Goal: Task Accomplishment & Management: Manage account settings

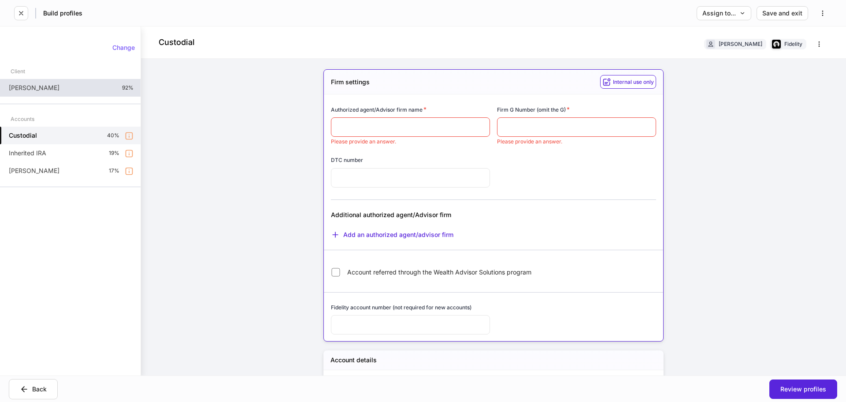
click at [105, 89] on div "[PERSON_NAME] 92%" at bounding box center [70, 88] width 141 height 18
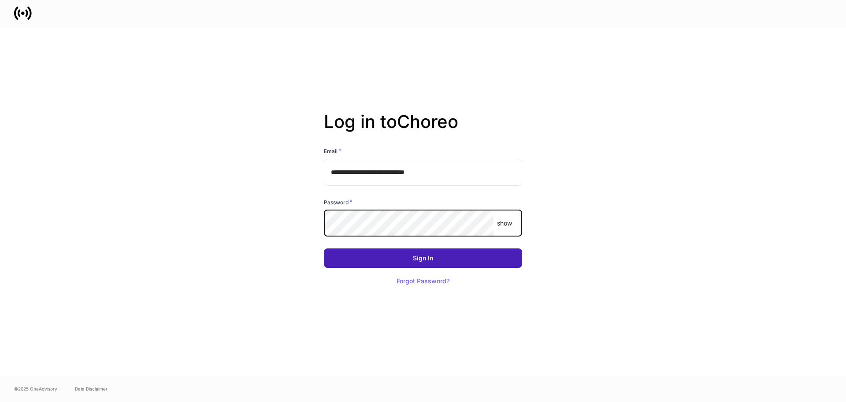
click at [411, 260] on button "Sign In" at bounding box center [423, 257] width 198 height 19
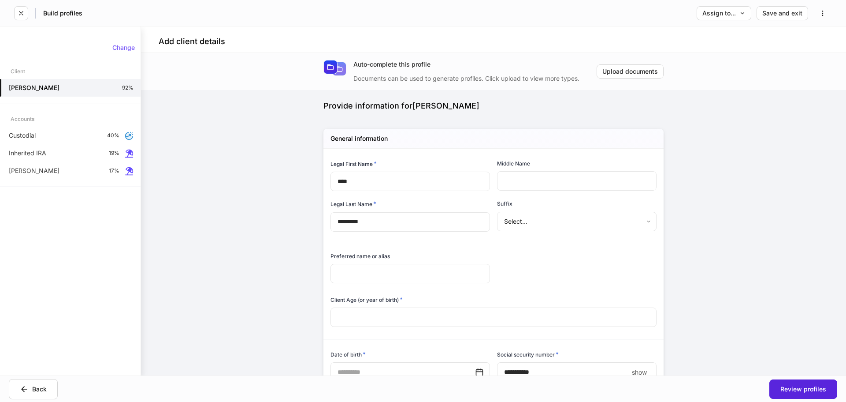
type input "**********"
click at [823, 6] on button "button" at bounding box center [823, 13] width 19 height 14
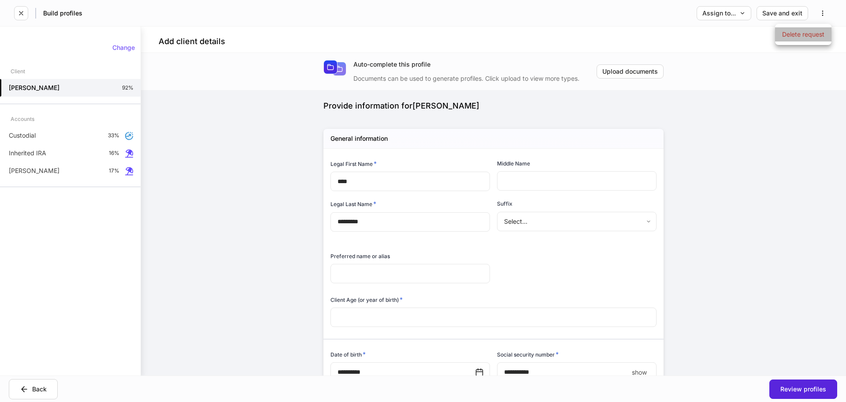
click at [798, 36] on p "Delete request" at bounding box center [803, 34] width 42 height 9
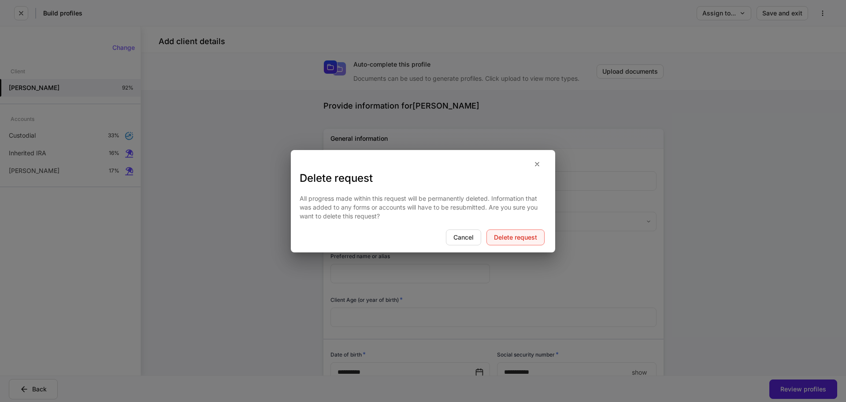
click at [507, 240] on div "Delete request" at bounding box center [515, 237] width 43 height 6
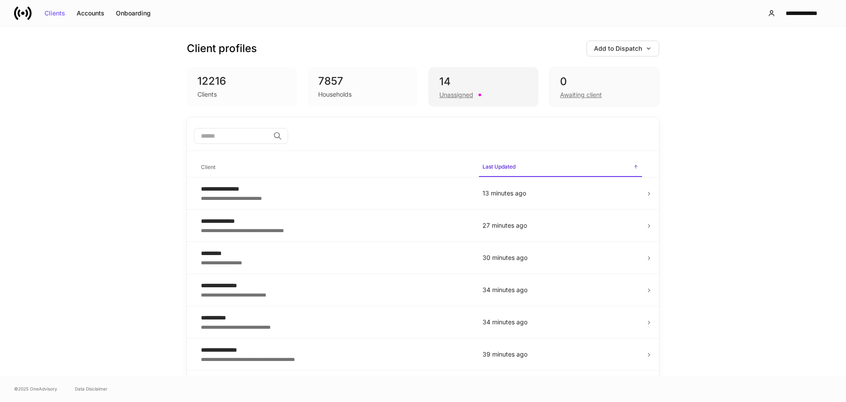
click at [491, 83] on div "14" at bounding box center [483, 81] width 88 height 14
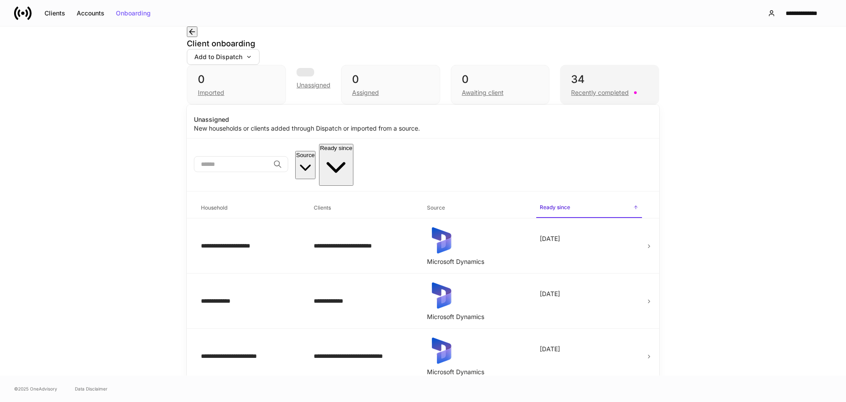
click at [596, 85] on div "34" at bounding box center [609, 79] width 77 height 14
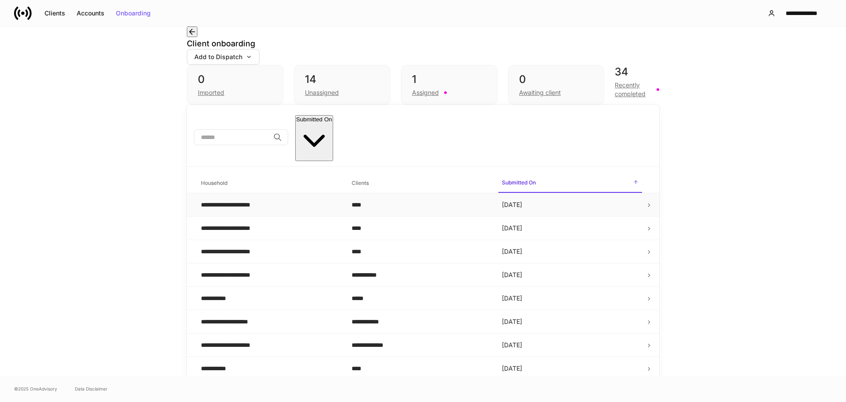
click at [365, 200] on div "****" at bounding box center [420, 204] width 137 height 9
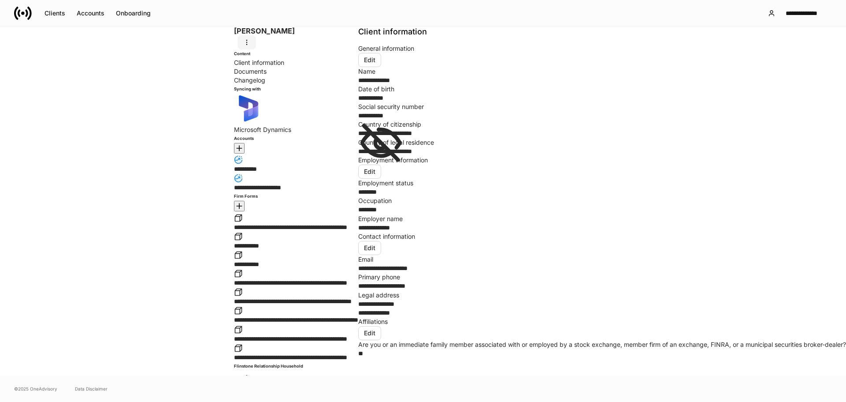
click at [238, 49] on button "button" at bounding box center [247, 42] width 19 height 14
click at [140, 68] on li "Create data request" at bounding box center [116, 70] width 72 height 14
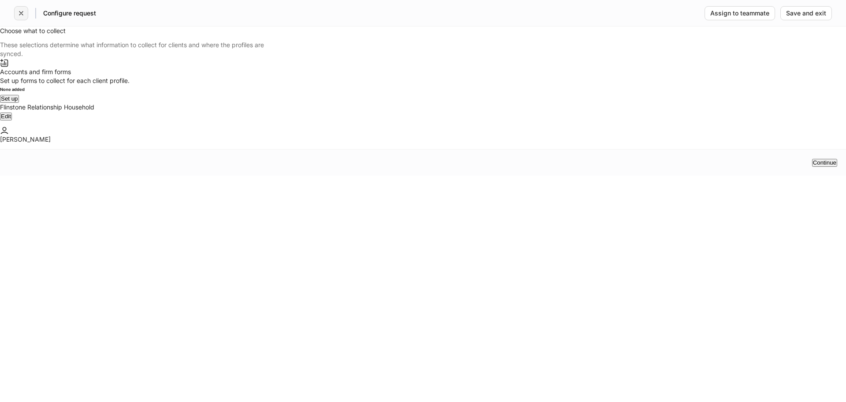
click at [23, 14] on icon "button" at bounding box center [21, 13] width 7 height 7
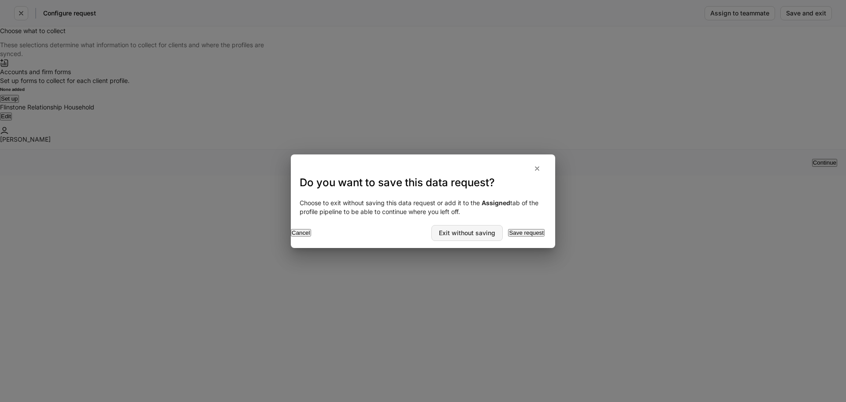
click at [439, 234] on div "Exit without saving" at bounding box center [467, 233] width 56 height 6
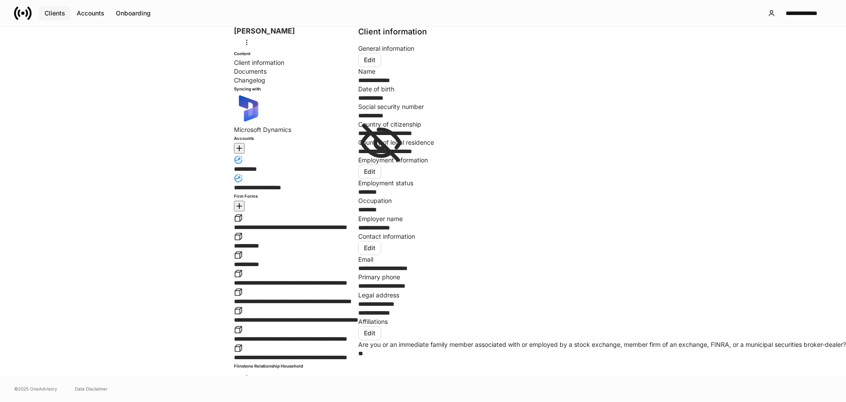
click at [57, 13] on div "Clients" at bounding box center [55, 13] width 21 height 6
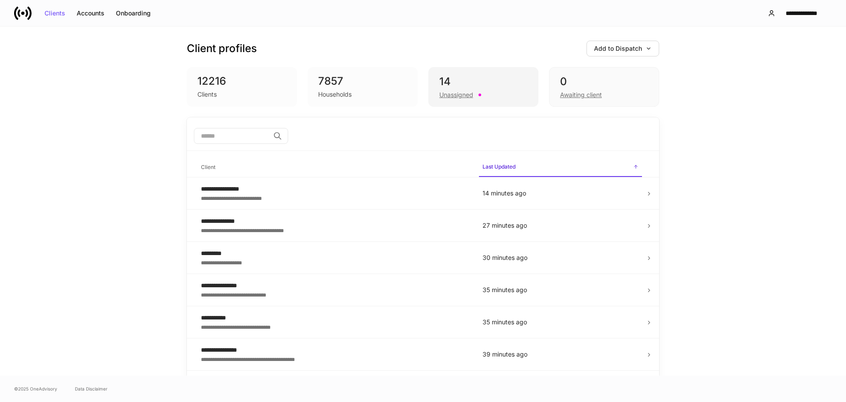
click at [485, 74] on div "14 Unassigned" at bounding box center [483, 87] width 110 height 40
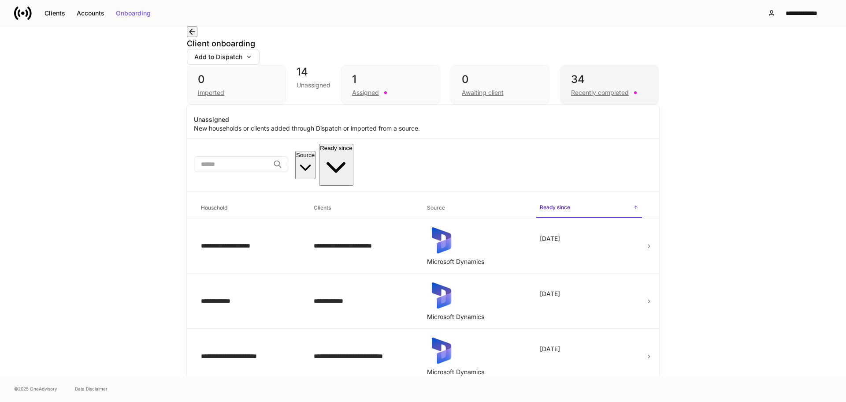
click at [615, 93] on div "Recently completed" at bounding box center [600, 92] width 58 height 9
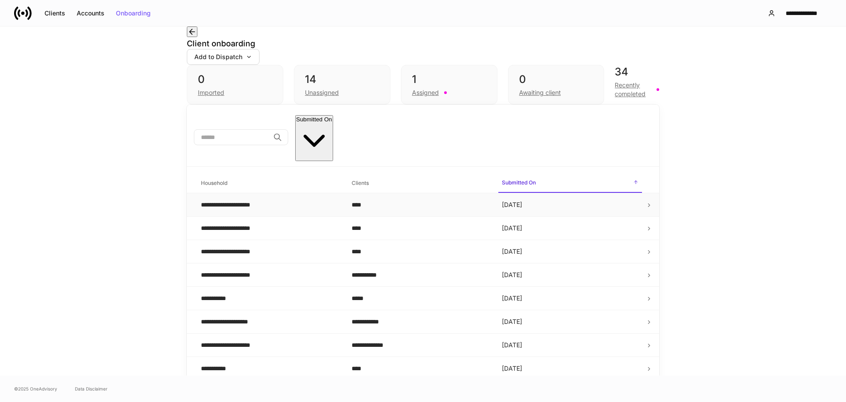
click at [648, 203] on icon at bounding box center [649, 204] width 2 height 3
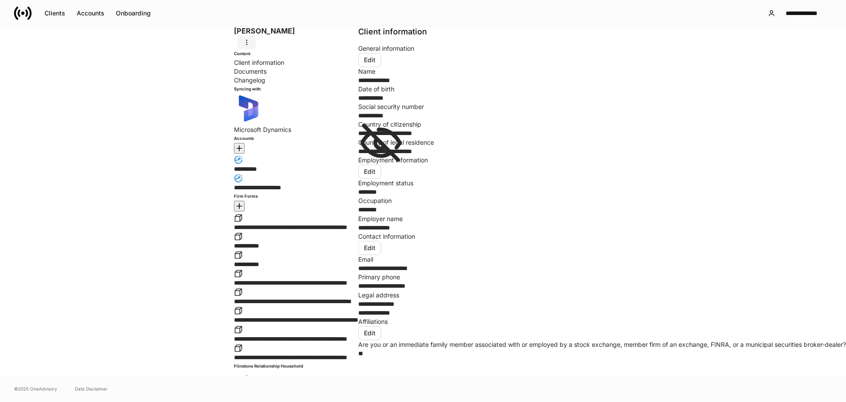
click at [238, 49] on button "button" at bounding box center [247, 42] width 19 height 14
click at [31, 52] on div at bounding box center [423, 201] width 846 height 402
click at [52, 13] on div "Clients" at bounding box center [55, 13] width 21 height 6
